Goal: Information Seeking & Learning: Compare options

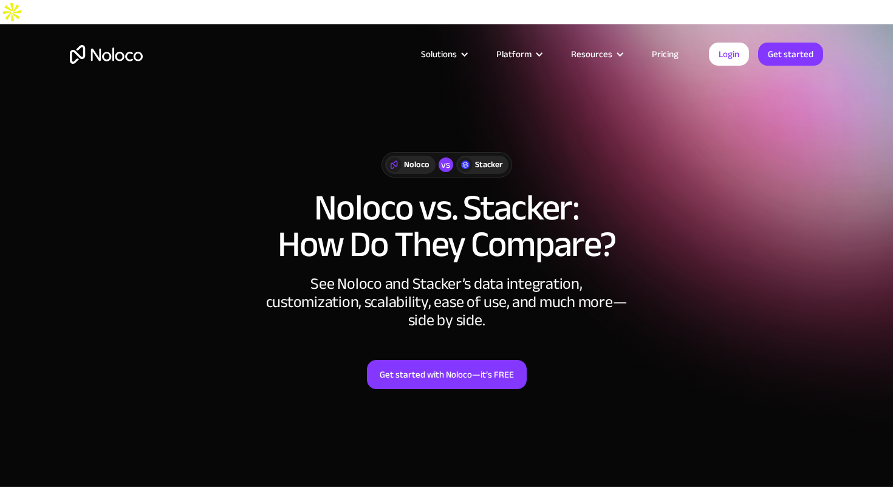
click at [663, 50] on link "Pricing" at bounding box center [665, 54] width 57 height 16
